Goal: Find specific page/section: Find specific page/section

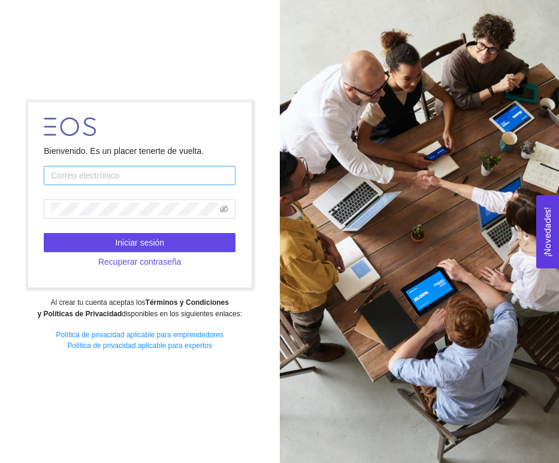
click at [147, 175] on input "text" at bounding box center [140, 175] width 192 height 19
type input "[PERSON_NAME][EMAIL_ADDRESS][PERSON_NAME][DOMAIN_NAME]"
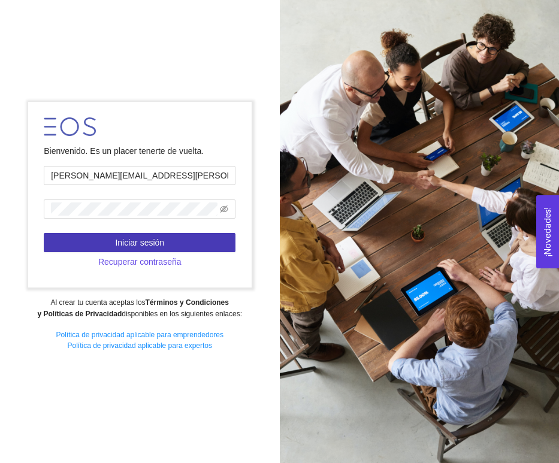
click at [162, 238] on span "Iniciar sesión" at bounding box center [139, 242] width 49 height 13
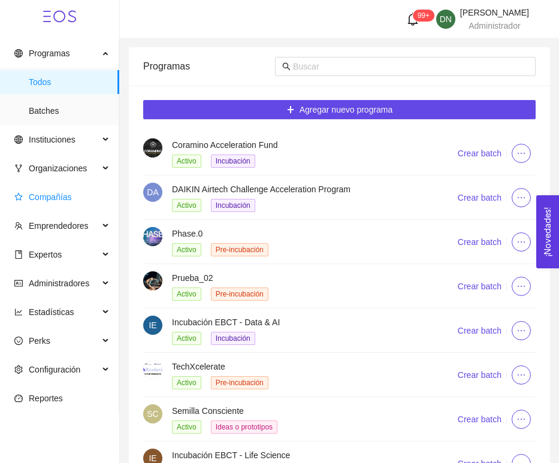
click at [45, 201] on span "Compañías" at bounding box center [50, 197] width 43 height 10
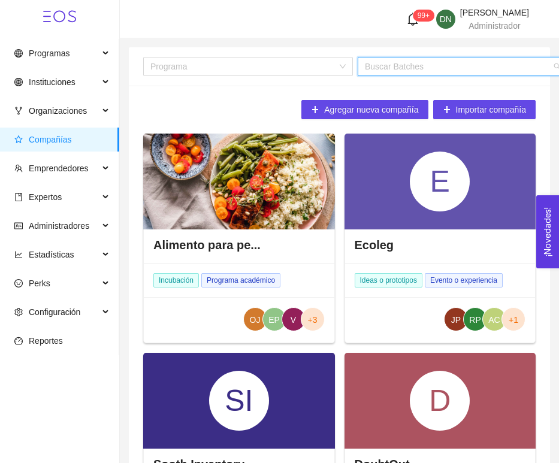
click at [410, 73] on input "search" at bounding box center [458, 67] width 187 height 18
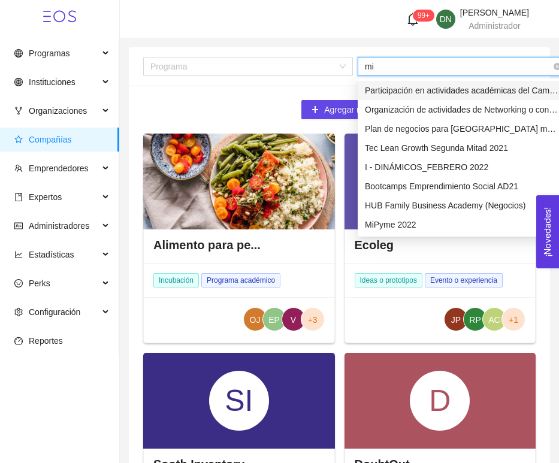
type input "m"
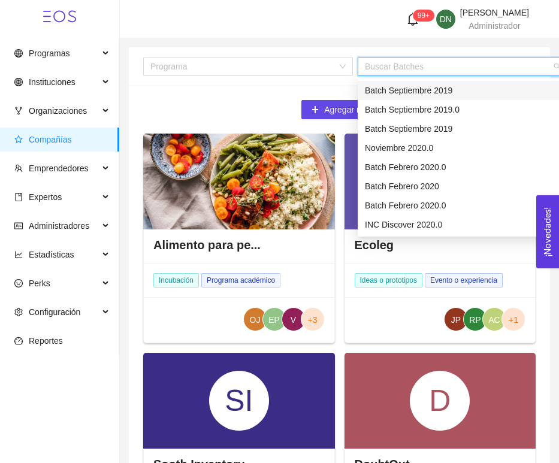
type input "m"
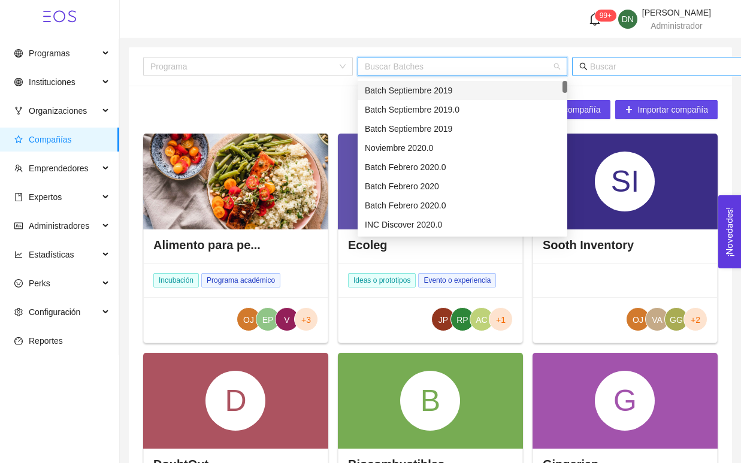
click at [558, 64] on input "text" at bounding box center [707, 66] width 235 height 13
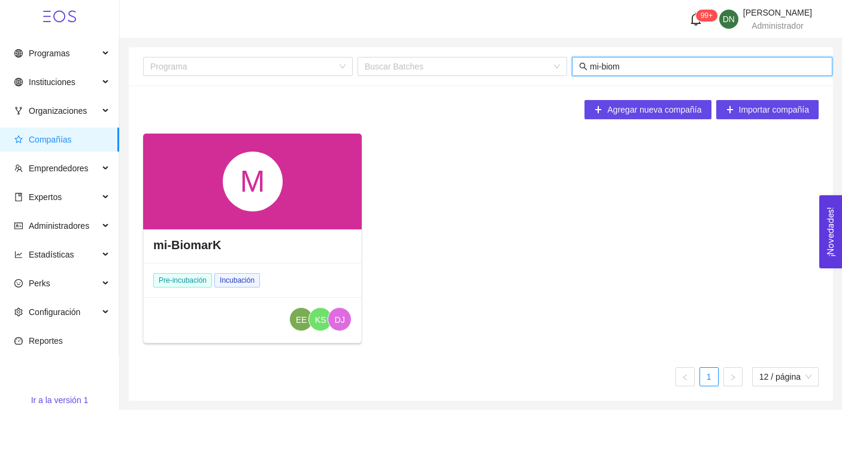
type input "mi-biom"
click at [211, 204] on div "M" at bounding box center [252, 182] width 219 height 96
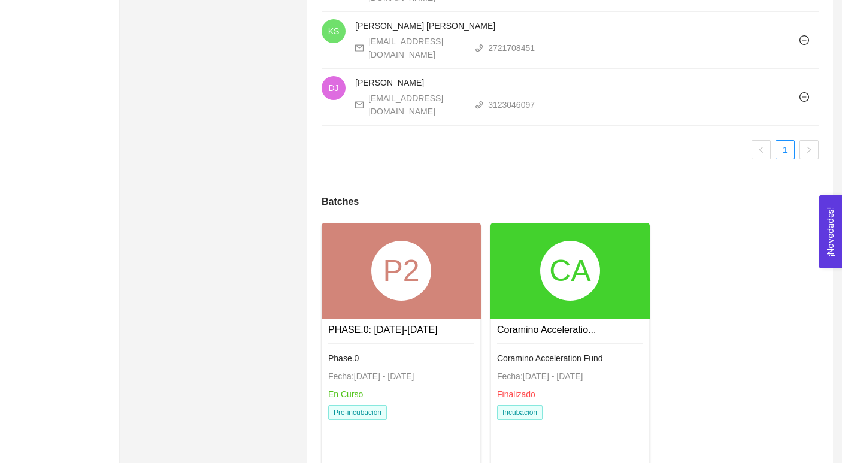
scroll to position [863, 0]
